Goal: Task Accomplishment & Management: Manage account settings

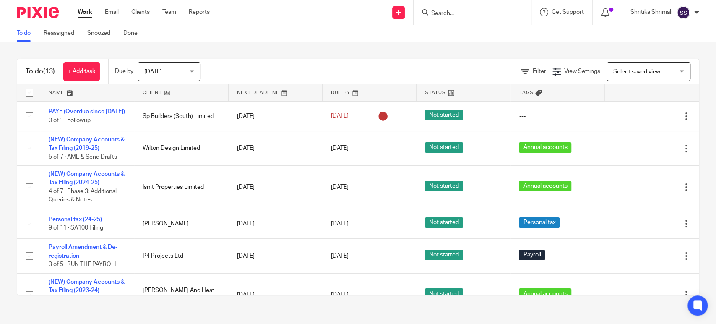
click at [442, 14] on input "Search" at bounding box center [467, 14] width 75 height 8
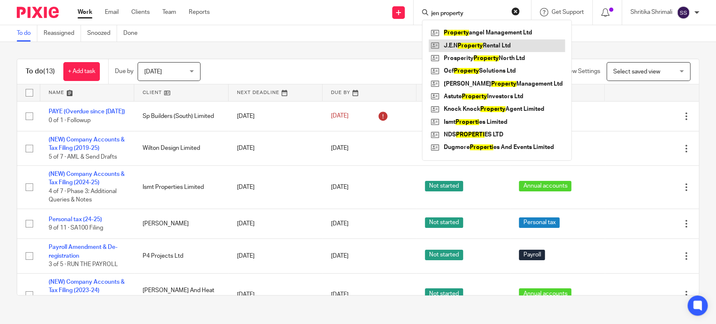
type input "jen property"
click at [459, 44] on link at bounding box center [496, 45] width 136 height 13
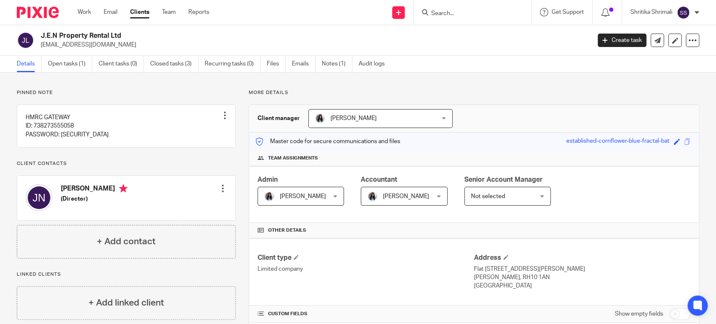
click at [459, 12] on input "Search" at bounding box center [467, 14] width 75 height 8
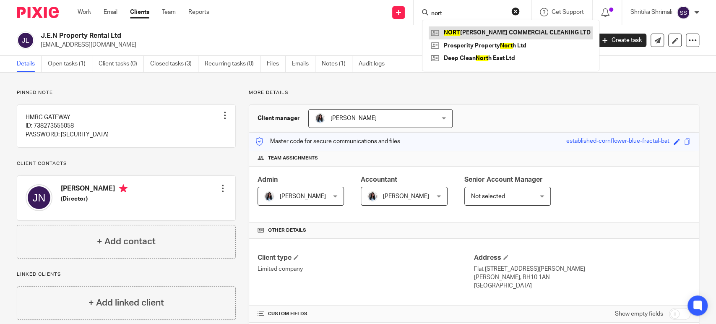
type input "nort"
click at [465, 35] on link at bounding box center [510, 32] width 164 height 13
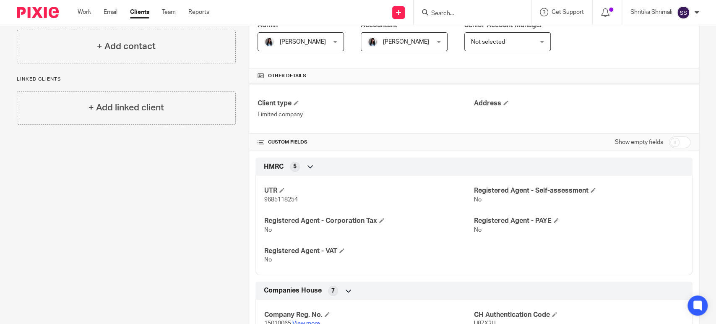
scroll to position [233, 0]
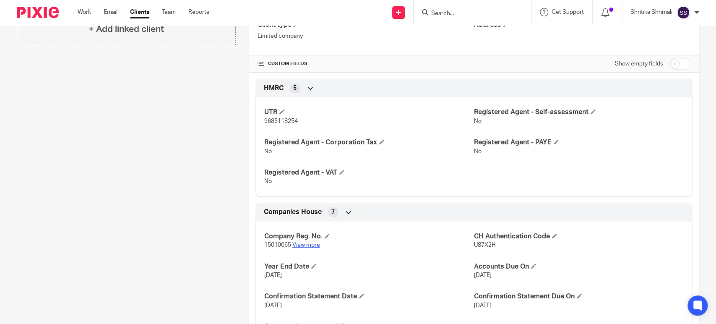
click at [315, 243] on link "View more" at bounding box center [306, 245] width 28 height 6
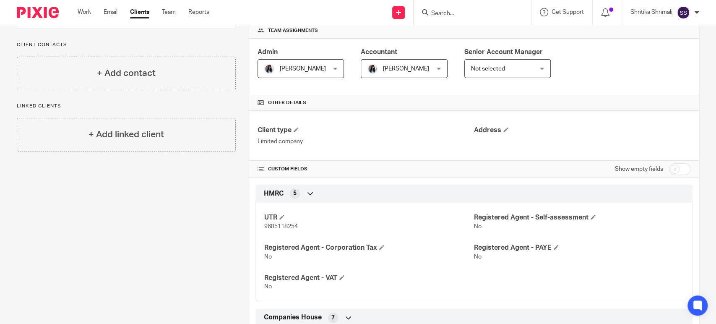
scroll to position [0, 0]
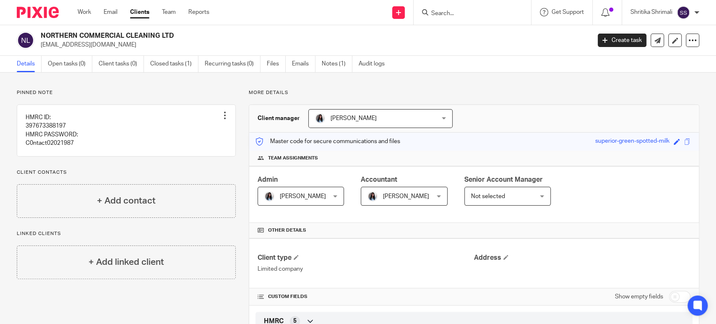
click at [456, 13] on input "Search" at bounding box center [467, 14] width 75 height 8
type input "free"
click at [445, 37] on link at bounding box center [480, 32] width 104 height 13
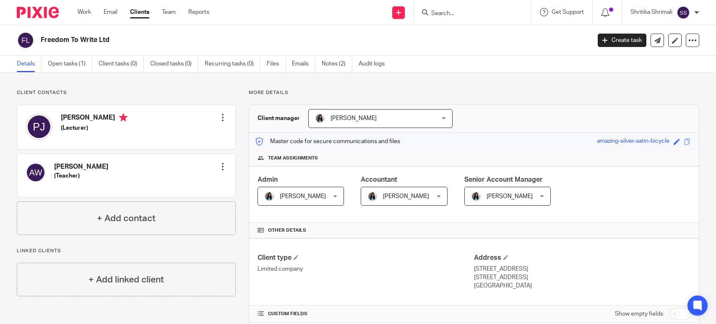
click at [336, 64] on link "Notes (2)" at bounding box center [337, 64] width 31 height 16
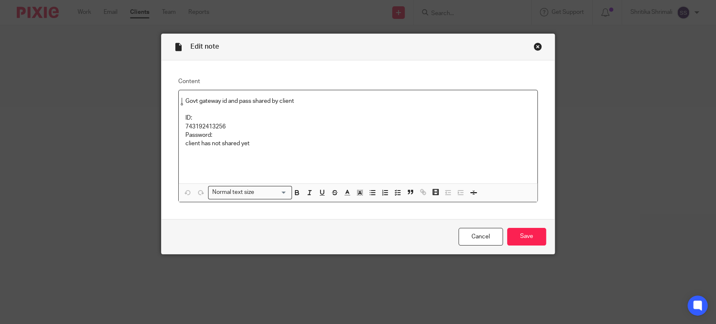
click at [193, 156] on p at bounding box center [357, 160] width 345 height 8
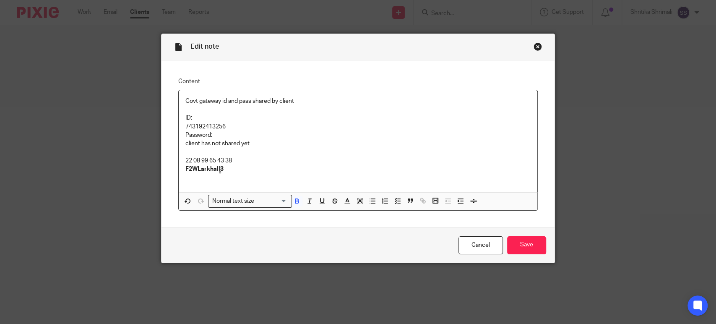
drag, startPoint x: 190, startPoint y: 157, endPoint x: 210, endPoint y: 184, distance: 33.7
click at [190, 157] on p "22 08 99 65 43 38 F2WLarkhall3" at bounding box center [357, 164] width 345 height 17
click at [530, 245] on input "Save" at bounding box center [526, 245] width 39 height 18
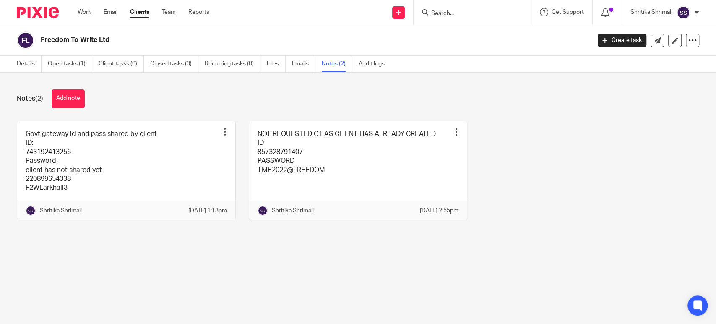
click at [168, 95] on div "Notes (2) Add note" at bounding box center [358, 98] width 682 height 19
click at [30, 64] on link "Details" at bounding box center [29, 64] width 25 height 16
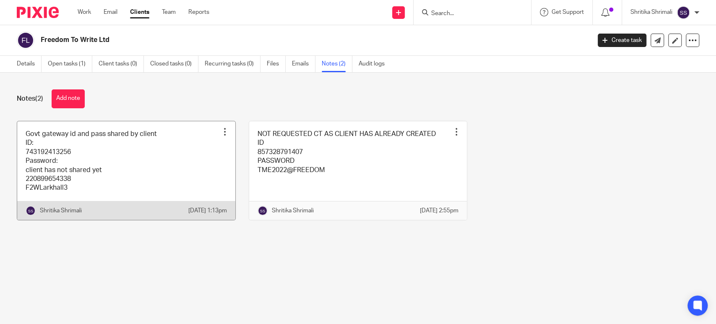
click at [178, 167] on link at bounding box center [126, 170] width 218 height 99
